Goal: Task Accomplishment & Management: Use online tool/utility

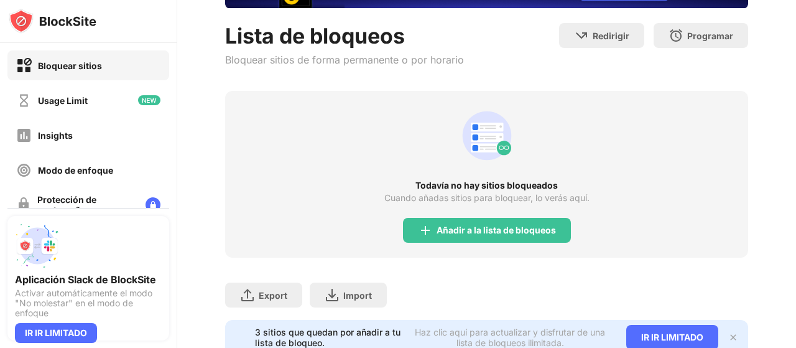
scroll to position [109, 0]
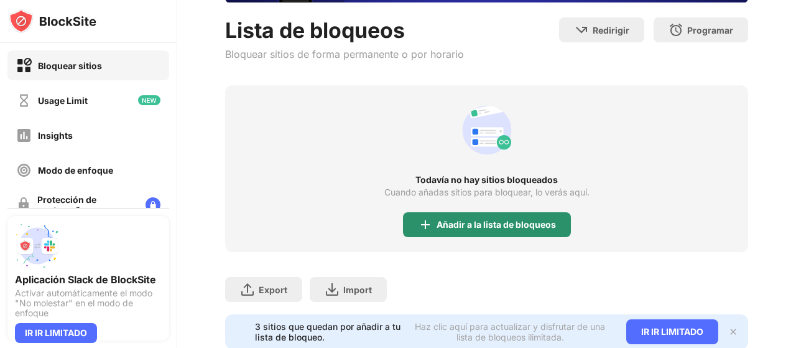
click at [519, 218] on div "Añadir a la lista de bloqueos" at bounding box center [487, 224] width 168 height 25
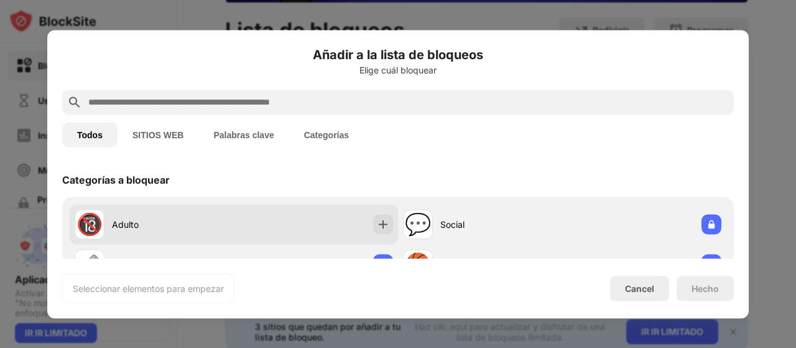
click at [168, 218] on div "Adulto" at bounding box center [173, 224] width 122 height 13
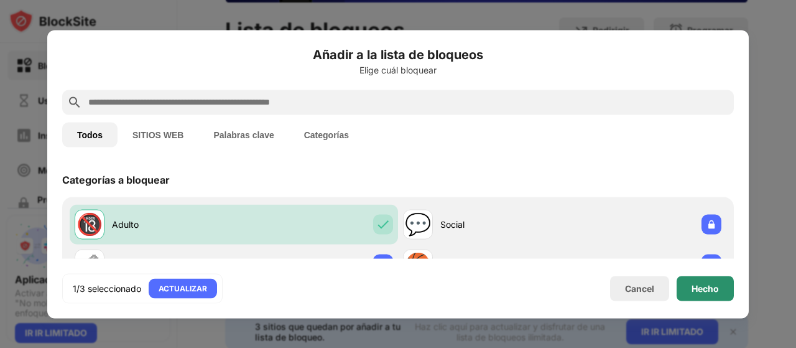
click at [688, 289] on div "Hecho" at bounding box center [705, 288] width 57 height 25
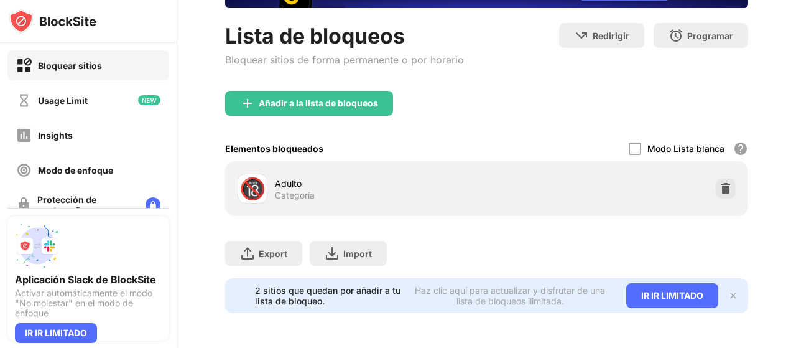
click at [335, 98] on div "Añadir a la lista de bloqueos" at bounding box center [318, 103] width 119 height 10
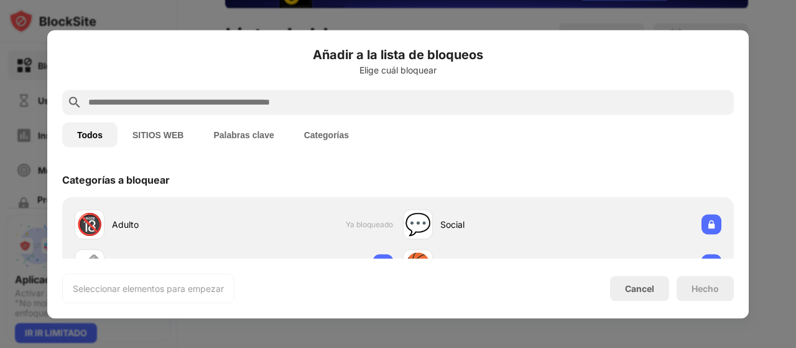
click at [264, 113] on div at bounding box center [398, 102] width 672 height 25
click at [254, 104] on input "text" at bounding box center [408, 102] width 642 height 15
paste input "**********"
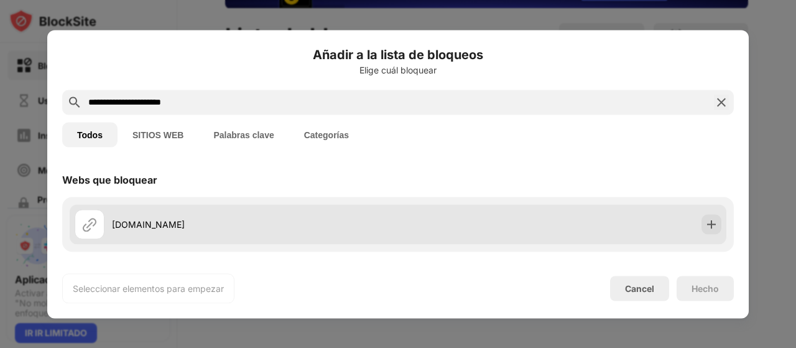
click at [174, 230] on div "reddit.com" at bounding box center [255, 224] width 286 height 13
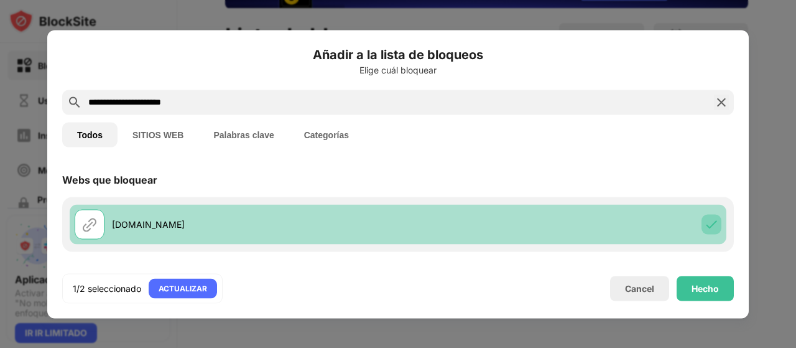
click at [710, 221] on div at bounding box center [712, 224] width 20 height 20
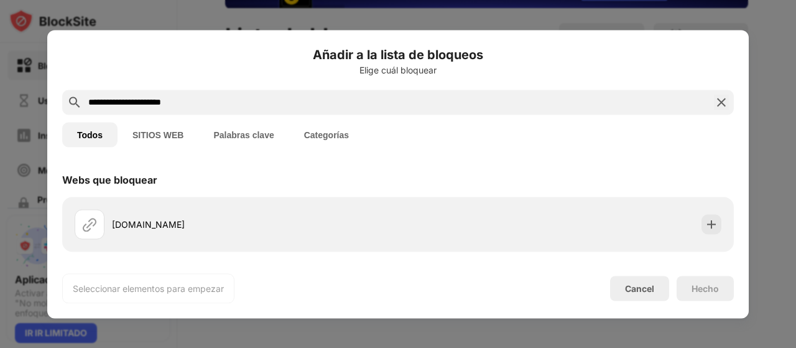
drag, startPoint x: 246, startPoint y: 98, endPoint x: 0, endPoint y: 47, distance: 250.9
click at [0, 347] on div "**********" at bounding box center [398, 348] width 796 height 0
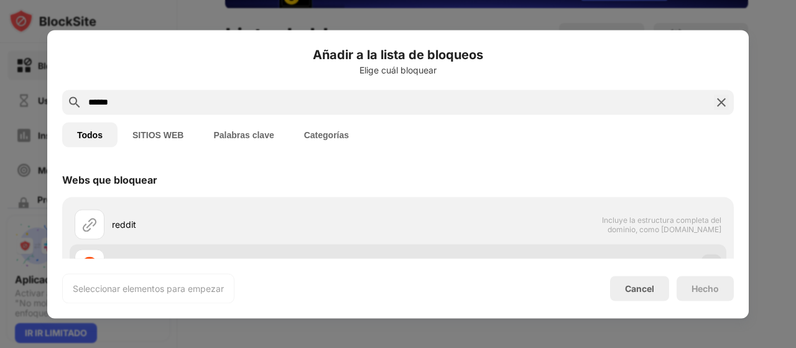
type input "******"
click at [181, 256] on div "reddit.com" at bounding box center [236, 264] width 323 height 30
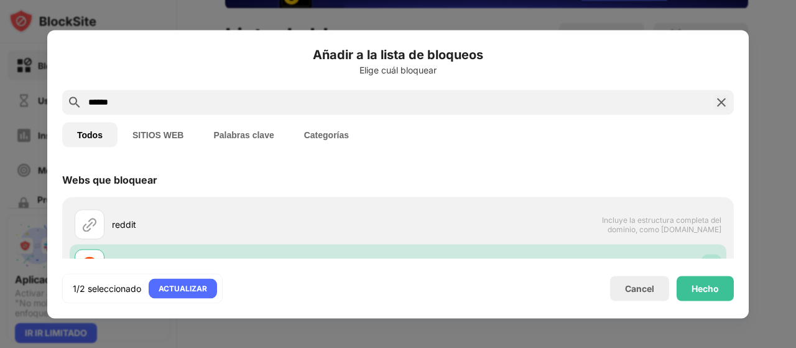
click at [717, 300] on div "Hecho" at bounding box center [705, 288] width 57 height 25
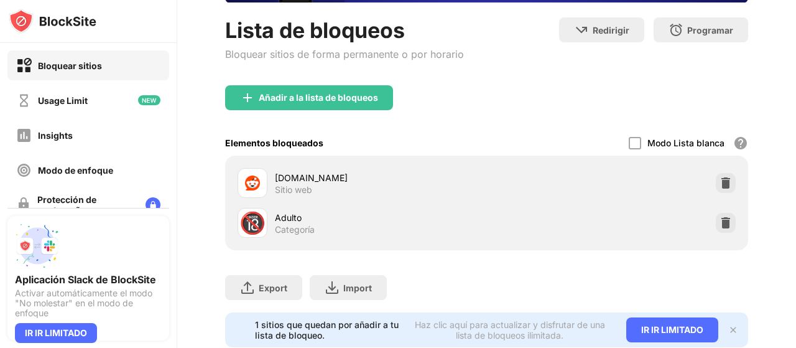
click at [312, 100] on div "Añadir a la lista de bloqueos" at bounding box center [318, 98] width 119 height 10
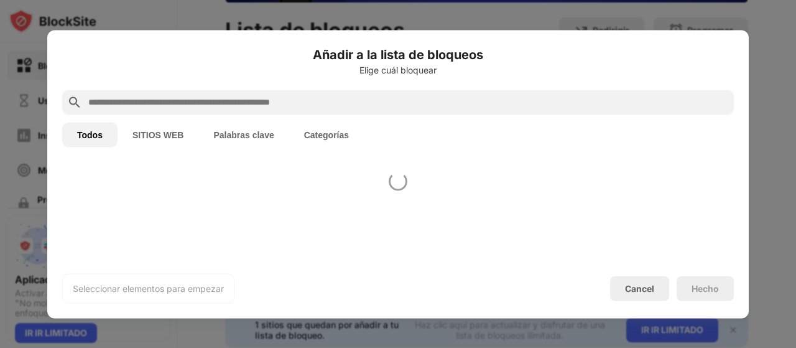
click at [285, 93] on div at bounding box center [398, 102] width 672 height 25
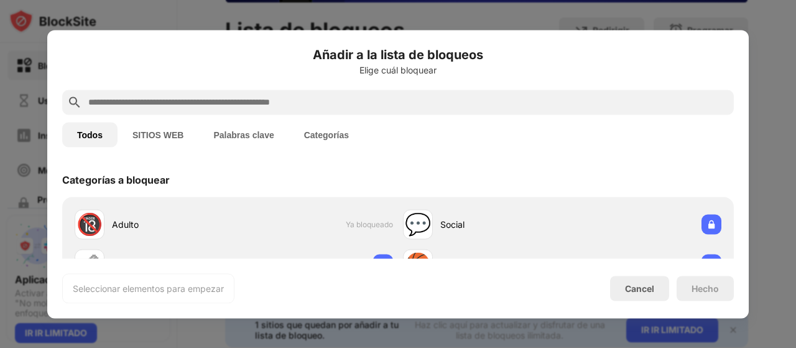
click at [296, 96] on input "text" at bounding box center [408, 102] width 642 height 15
click at [305, 98] on input "text" at bounding box center [408, 102] width 642 height 15
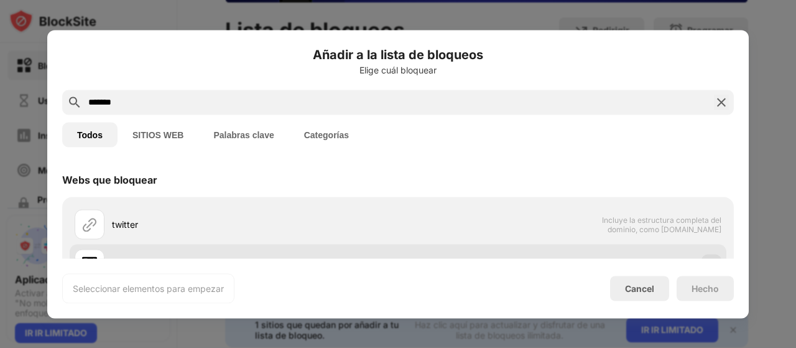
type input "*******"
click at [230, 256] on div "twitter.com" at bounding box center [236, 264] width 323 height 30
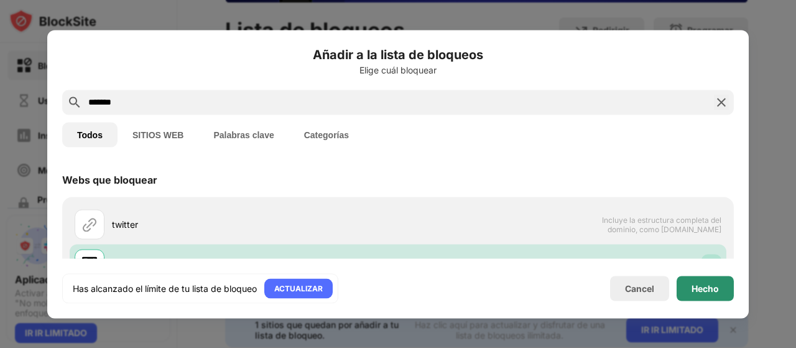
click at [714, 284] on div "Hecho" at bounding box center [705, 288] width 27 height 10
